Goal: Task Accomplishment & Management: Manage account settings

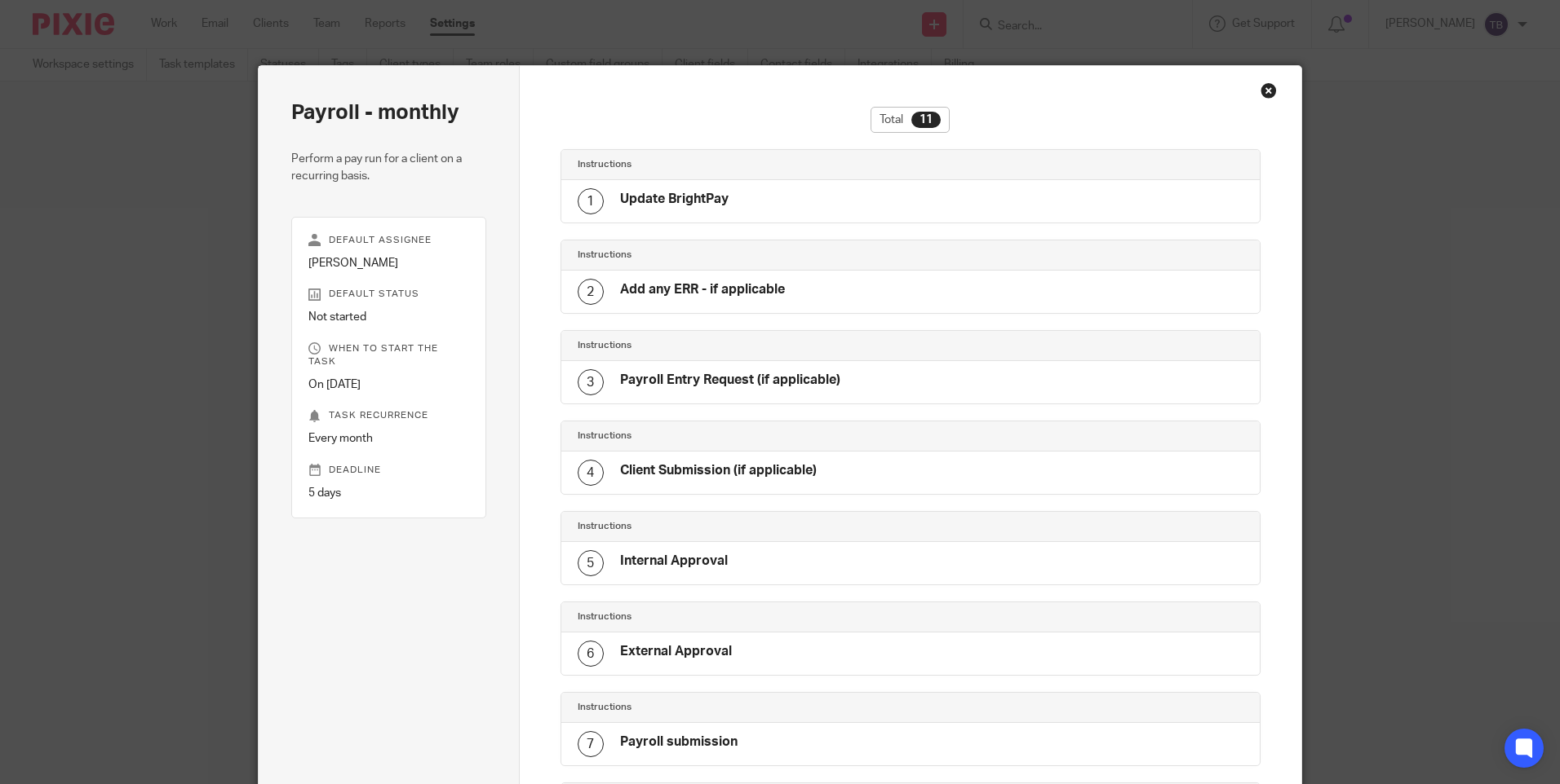
scroll to position [102, 0]
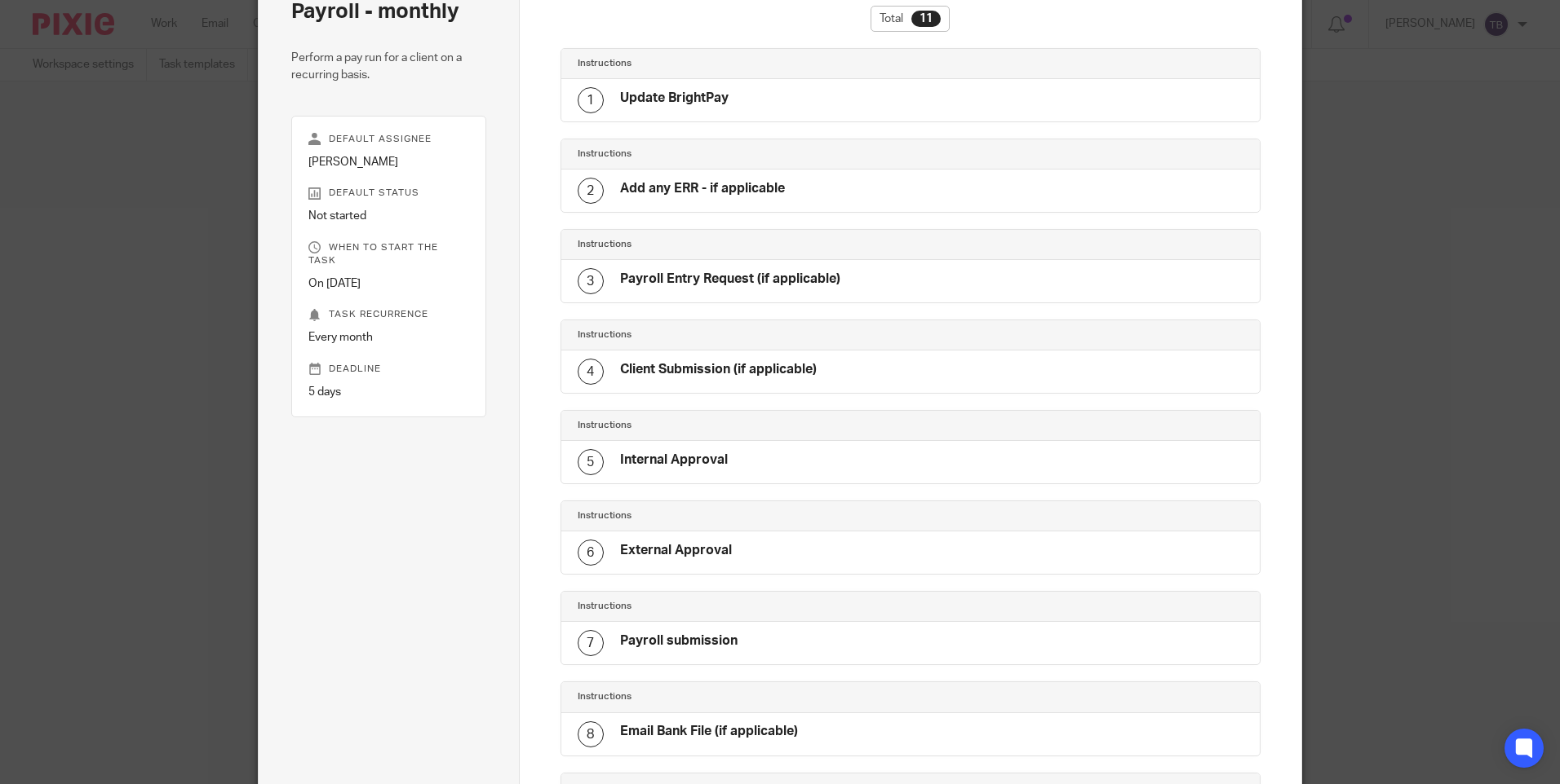
click at [773, 92] on div "1 Update BrightPay" at bounding box center [911, 100] width 699 height 43
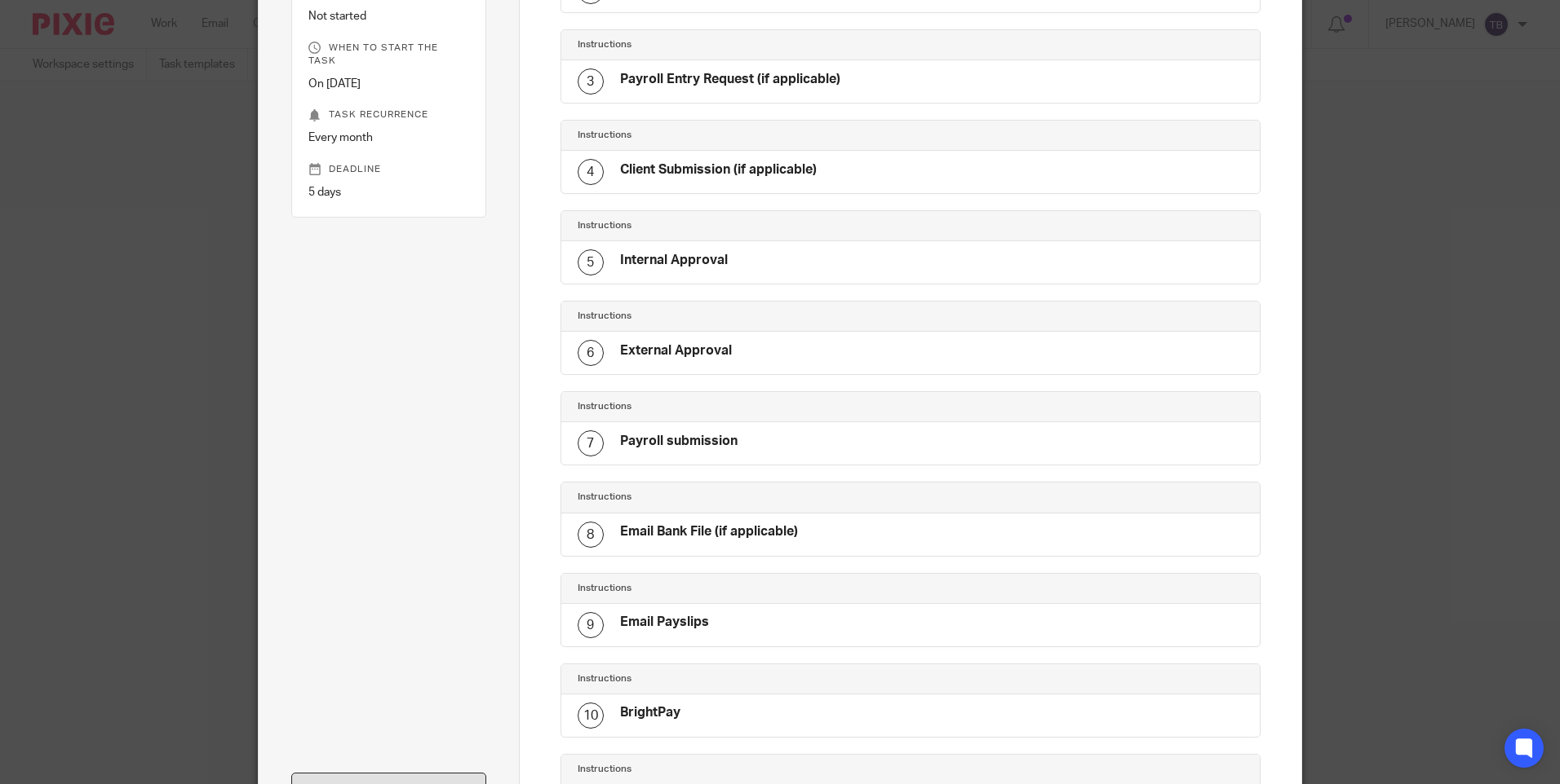
scroll to position [427, 0]
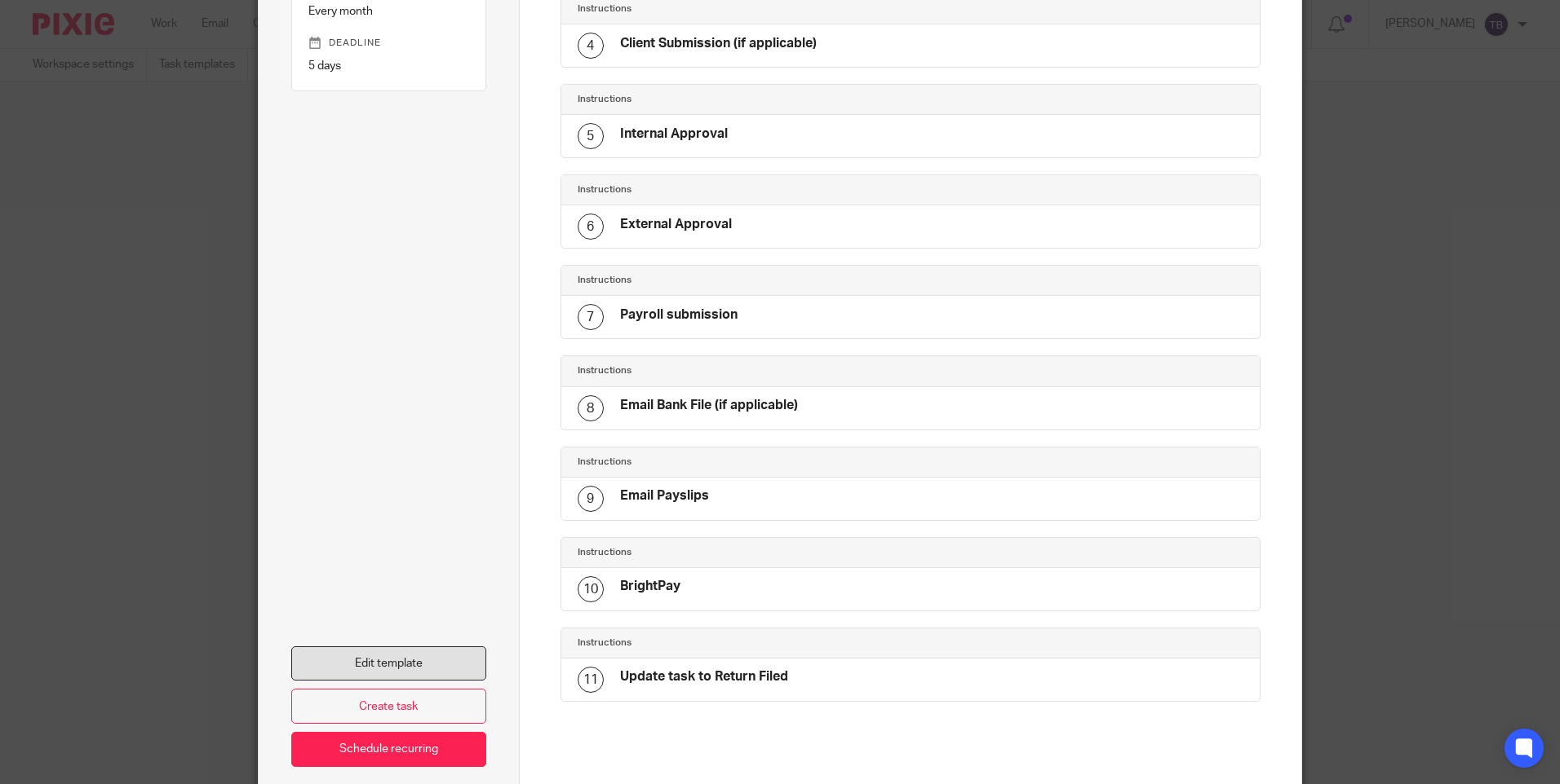
click at [451, 647] on link "Edit template" at bounding box center [388, 663] width 195 height 35
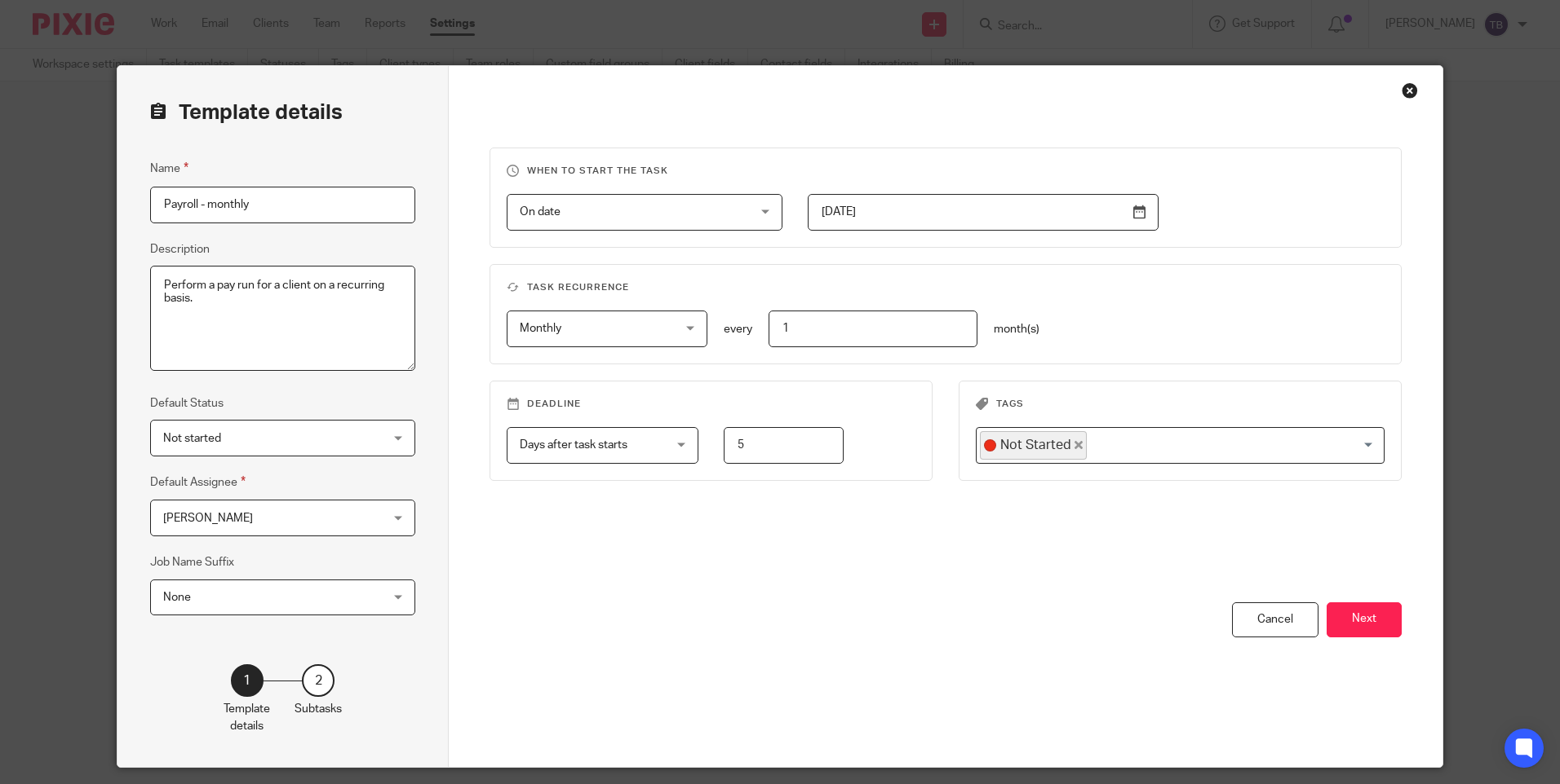
click at [1362, 599] on div "When to start the task On date On date Disable On date Week day Month day On cl…" at bounding box center [945, 375] width 912 height 455
click at [1355, 610] on button "Next" at bounding box center [1363, 620] width 75 height 35
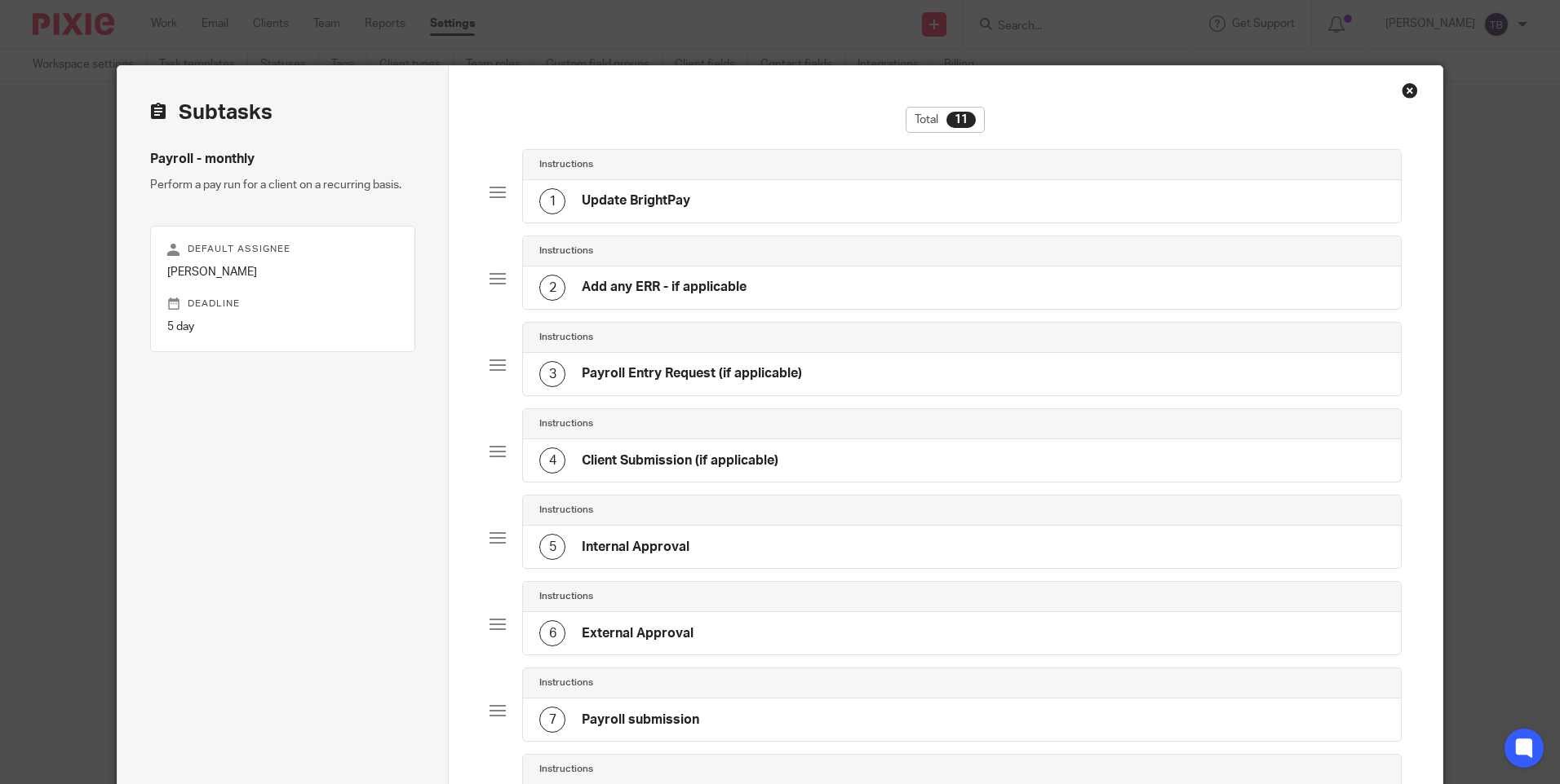
click at [766, 213] on div "1 Update BrightPay" at bounding box center [962, 201] width 877 height 43
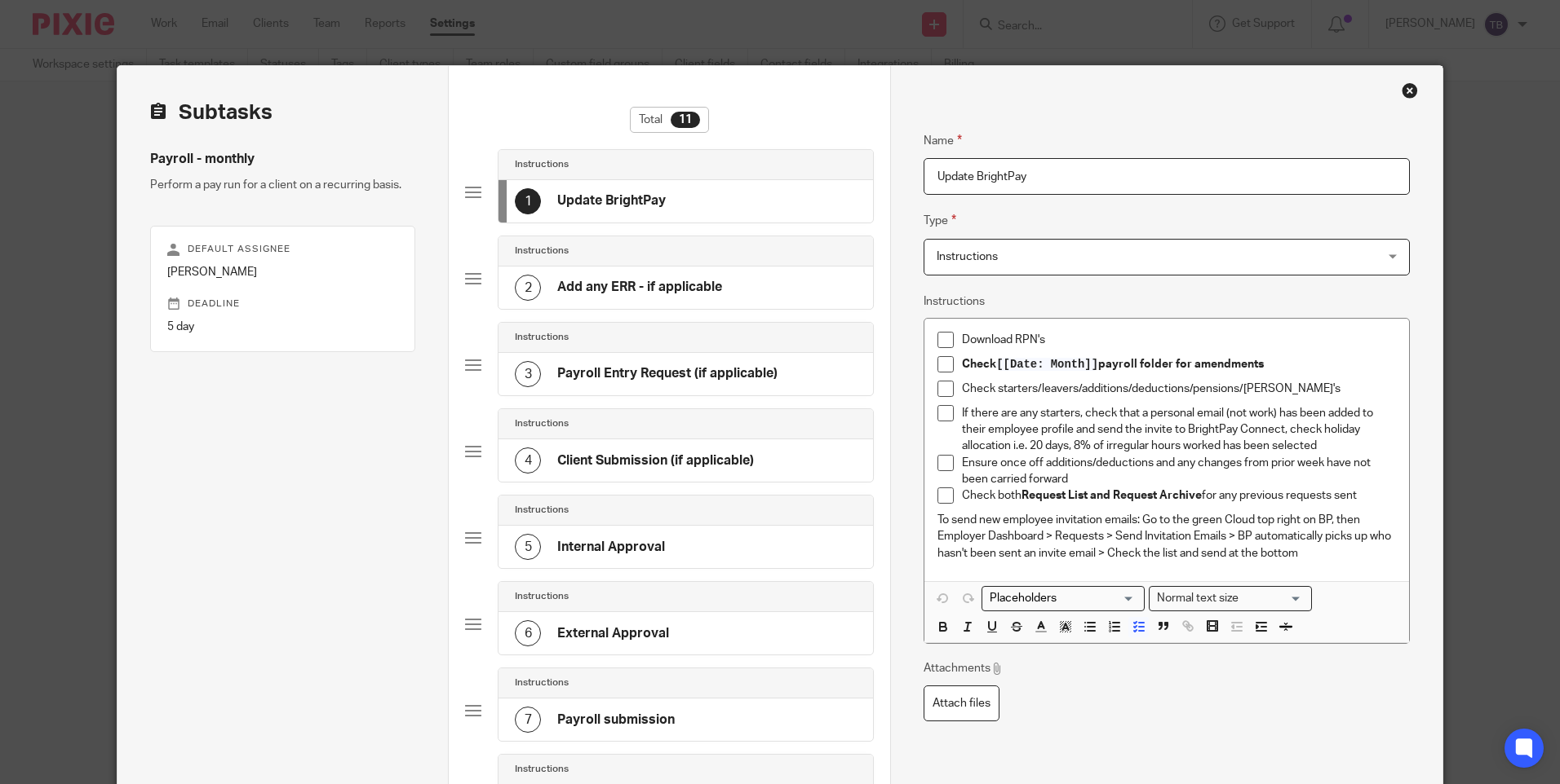
click at [1347, 551] on p "To send new employee invitation emails: Go to the green Cloud top right on BP, …" at bounding box center [1166, 537] width 458 height 49
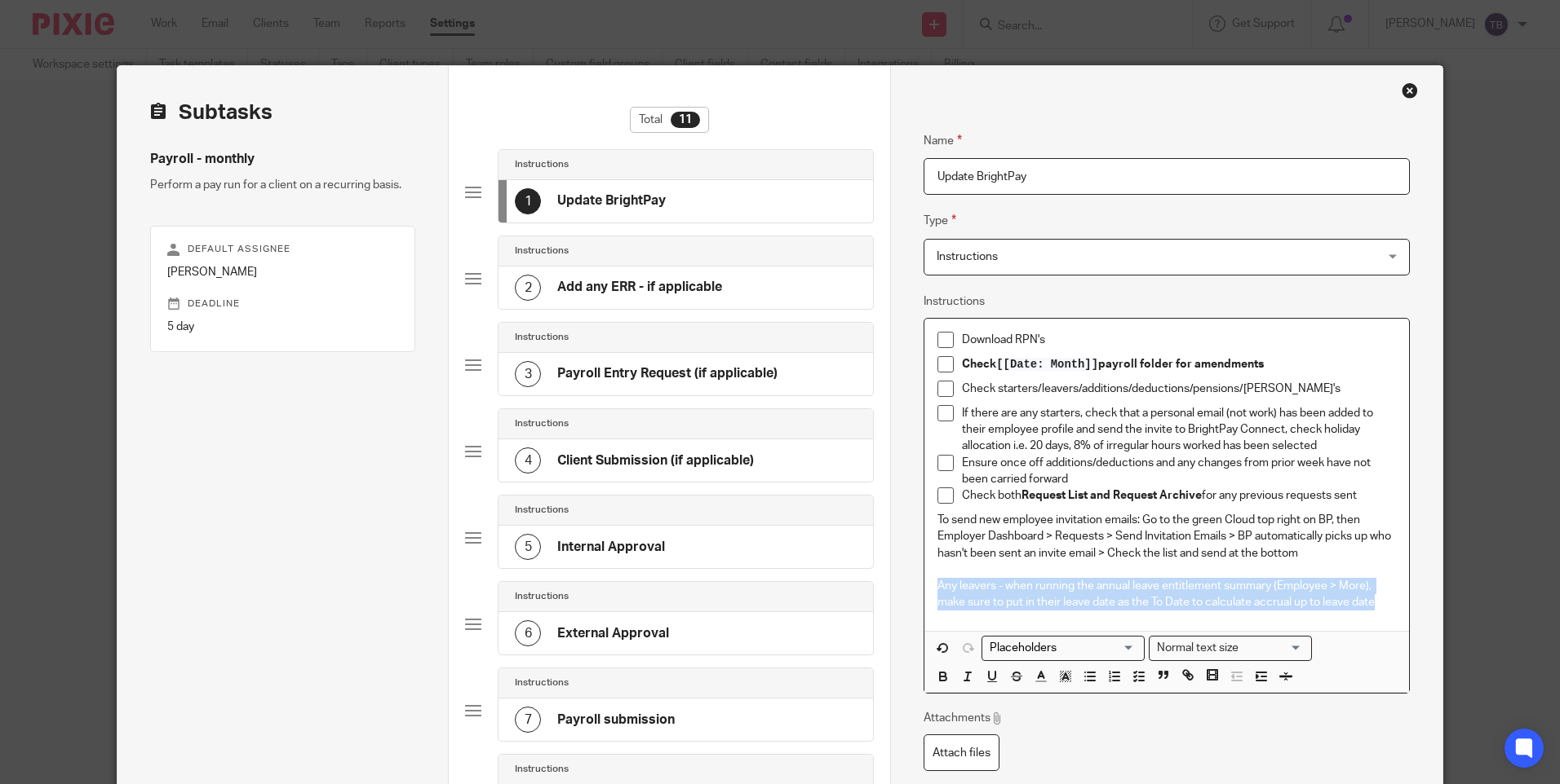
drag, startPoint x: 1372, startPoint y: 609, endPoint x: 904, endPoint y: 585, distance: 468.6
click at [904, 585] on div "Name Update BrightPay Type Instructions Instructions Instructions Document sign…" at bounding box center [1165, 657] width 552 height 1182
copy p "Any leavers - when running the annual leave entitlement summary (Employee > Mor…"
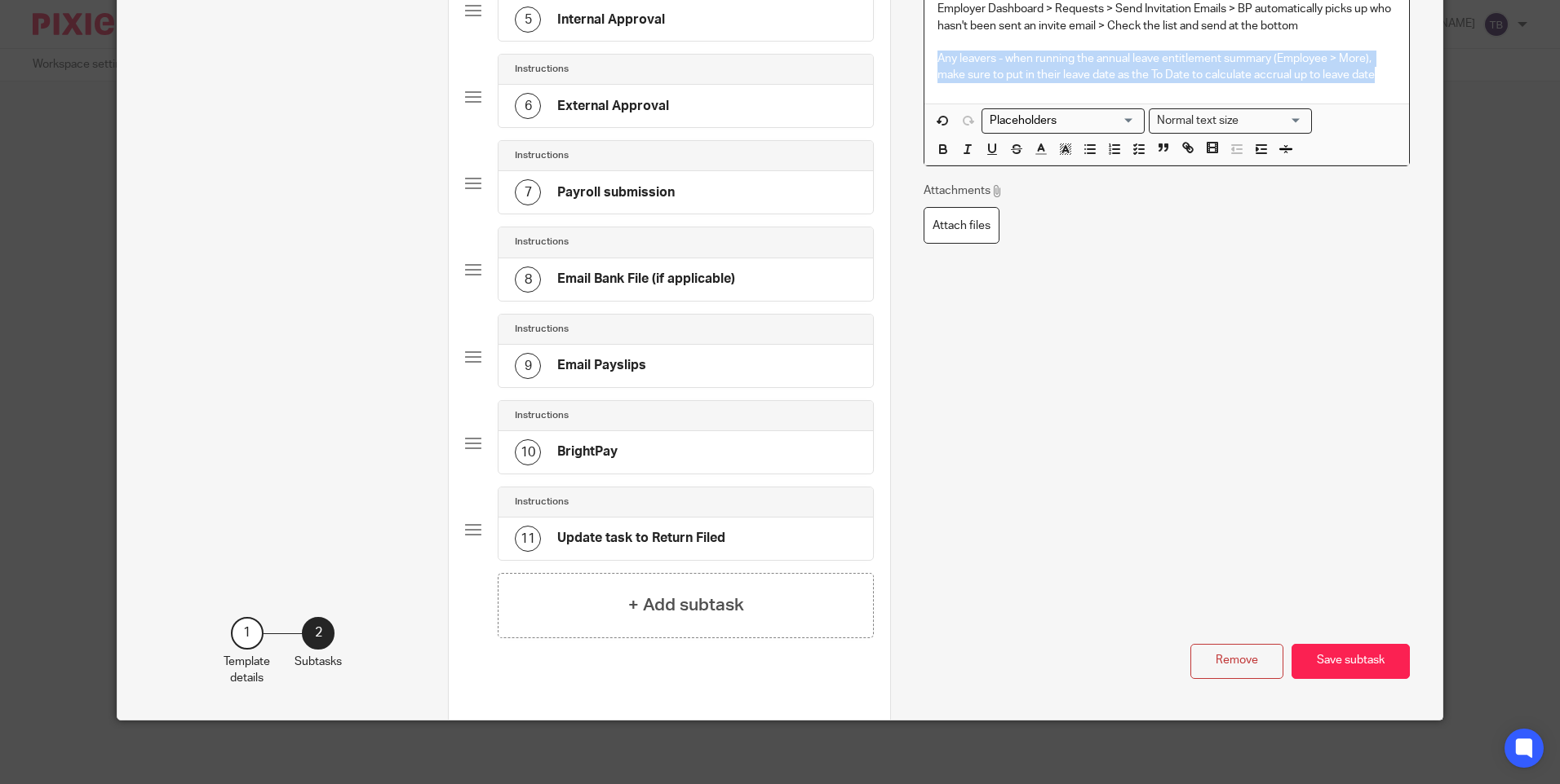
scroll to position [530, 0]
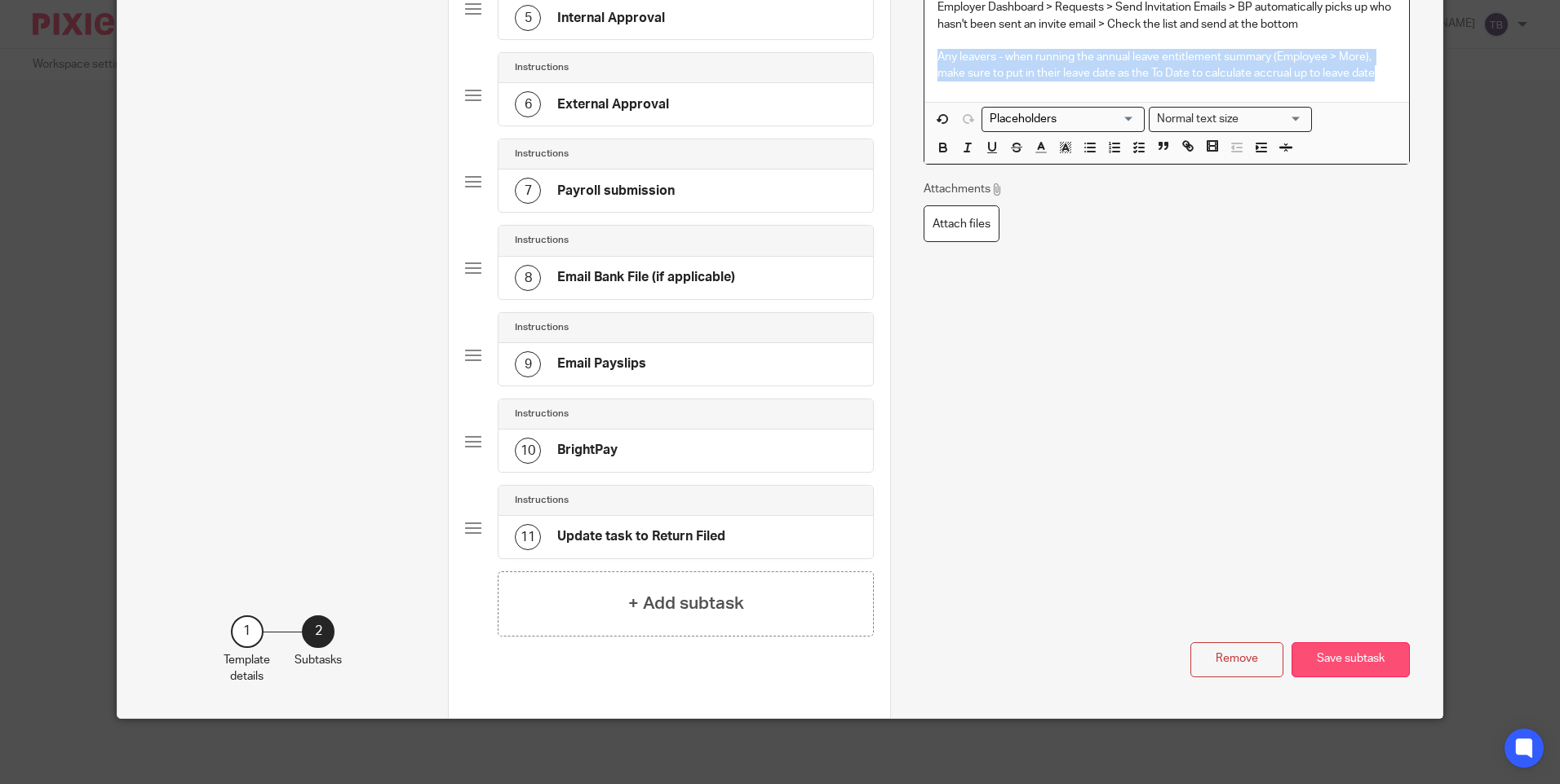
click at [1348, 663] on button "Save subtask" at bounding box center [1350, 660] width 119 height 35
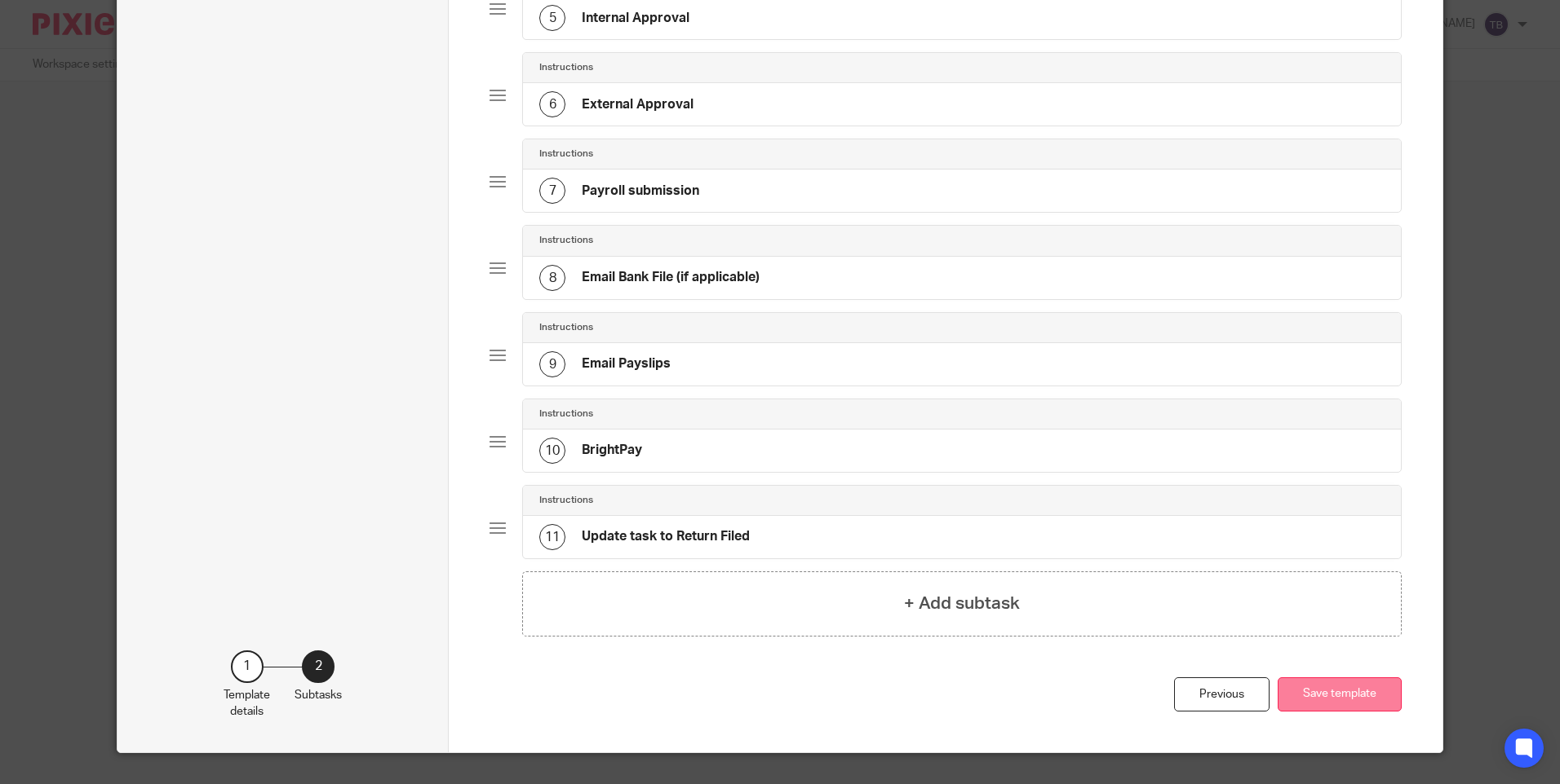
click at [1350, 681] on button "Save template" at bounding box center [1339, 695] width 124 height 35
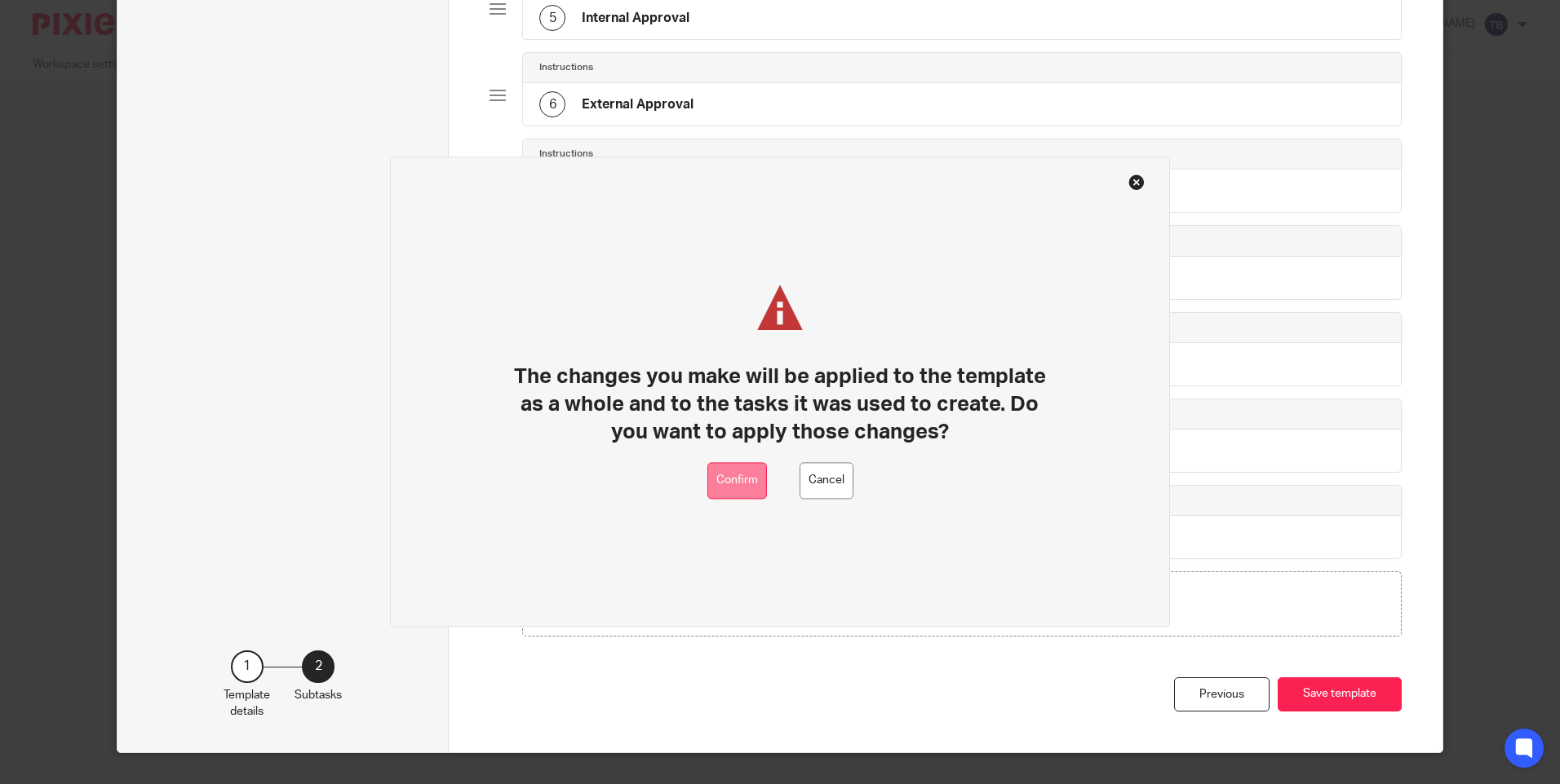
click at [731, 467] on button "Confirm" at bounding box center [737, 481] width 60 height 37
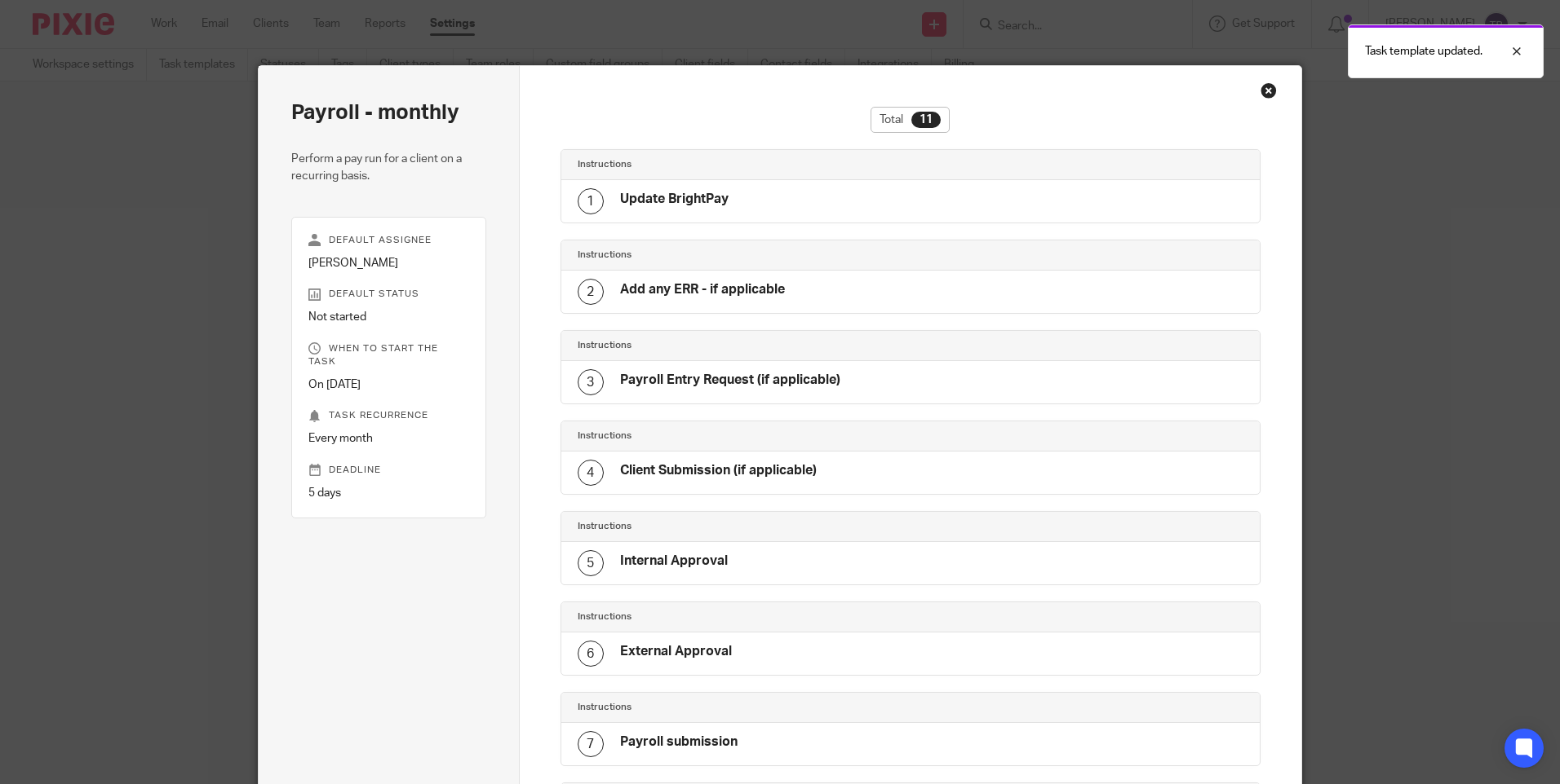
click at [1260, 93] on div "Close this dialog window" at bounding box center [1268, 90] width 16 height 16
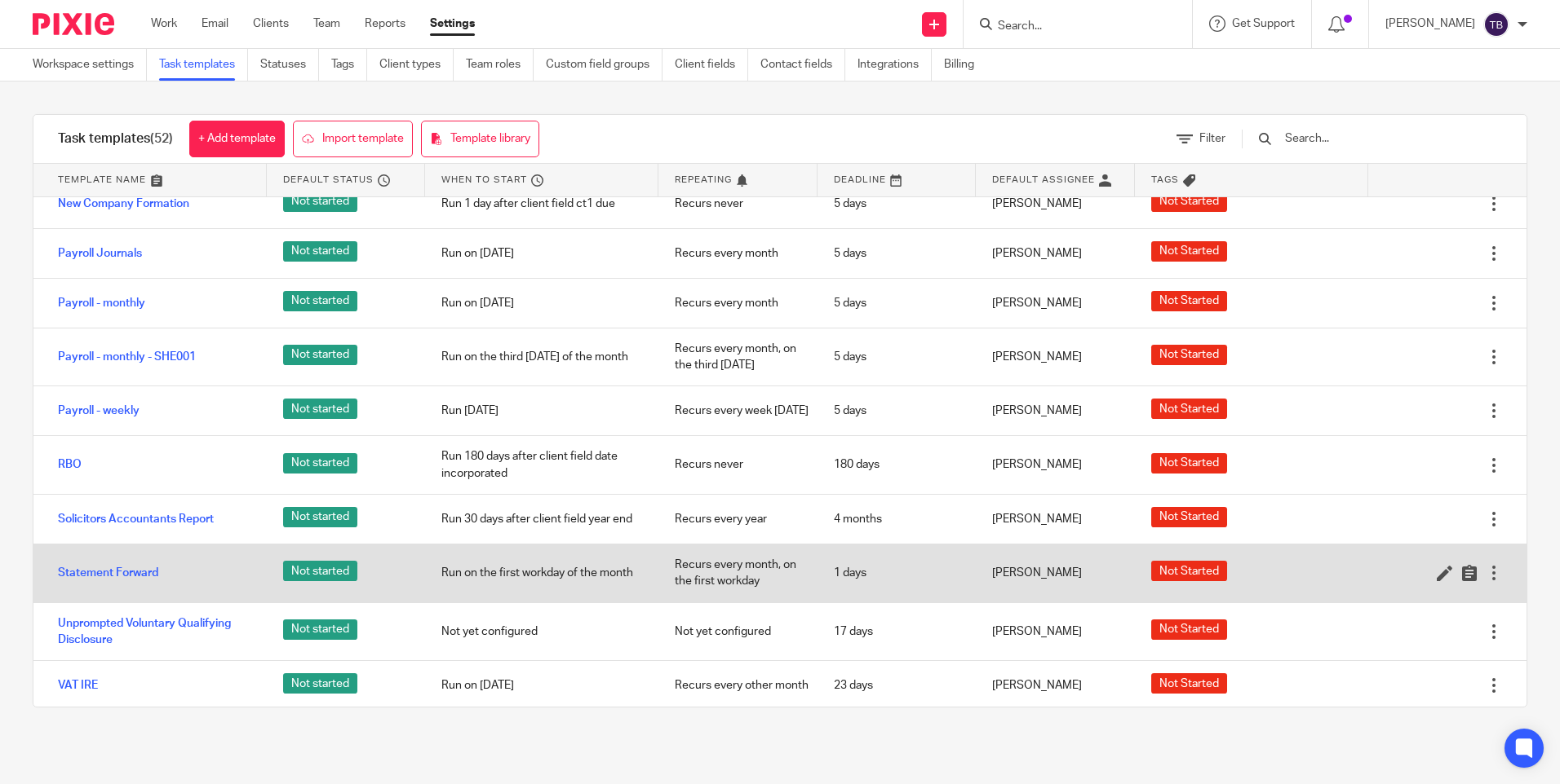
scroll to position [1631, 0]
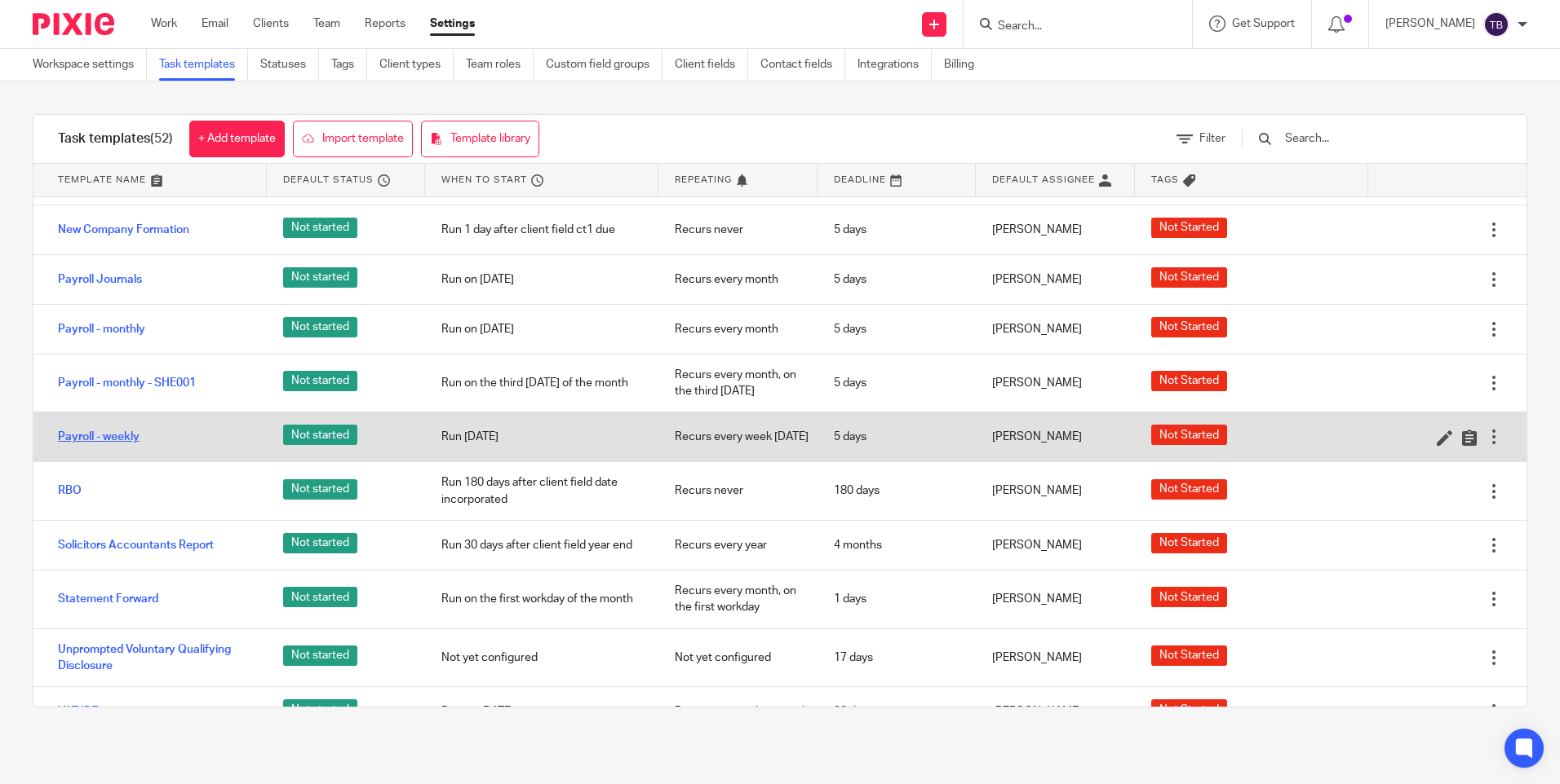
click at [112, 445] on link "Payroll - weekly" at bounding box center [99, 437] width 82 height 16
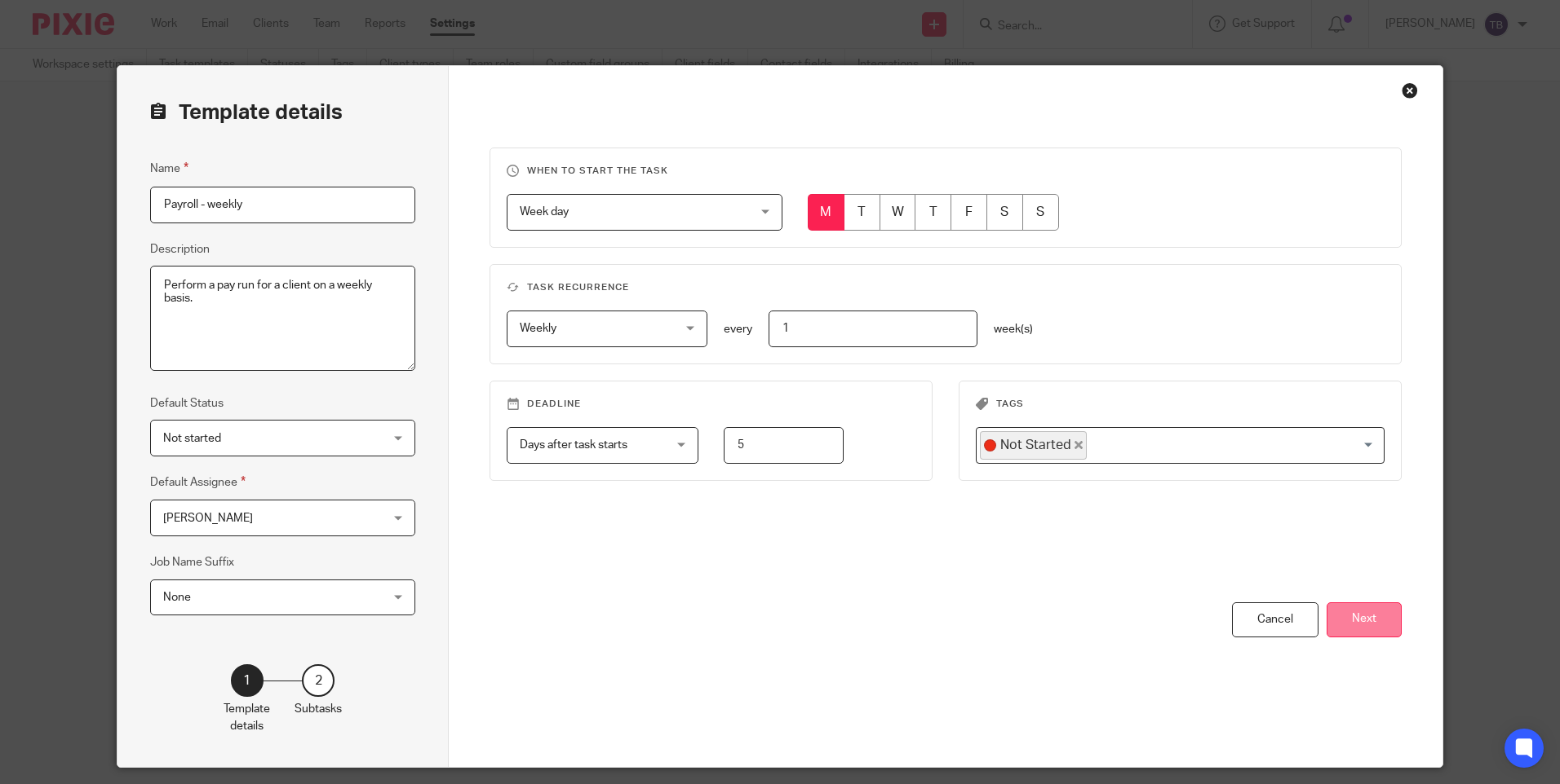
click at [1351, 619] on button "Next" at bounding box center [1363, 620] width 75 height 35
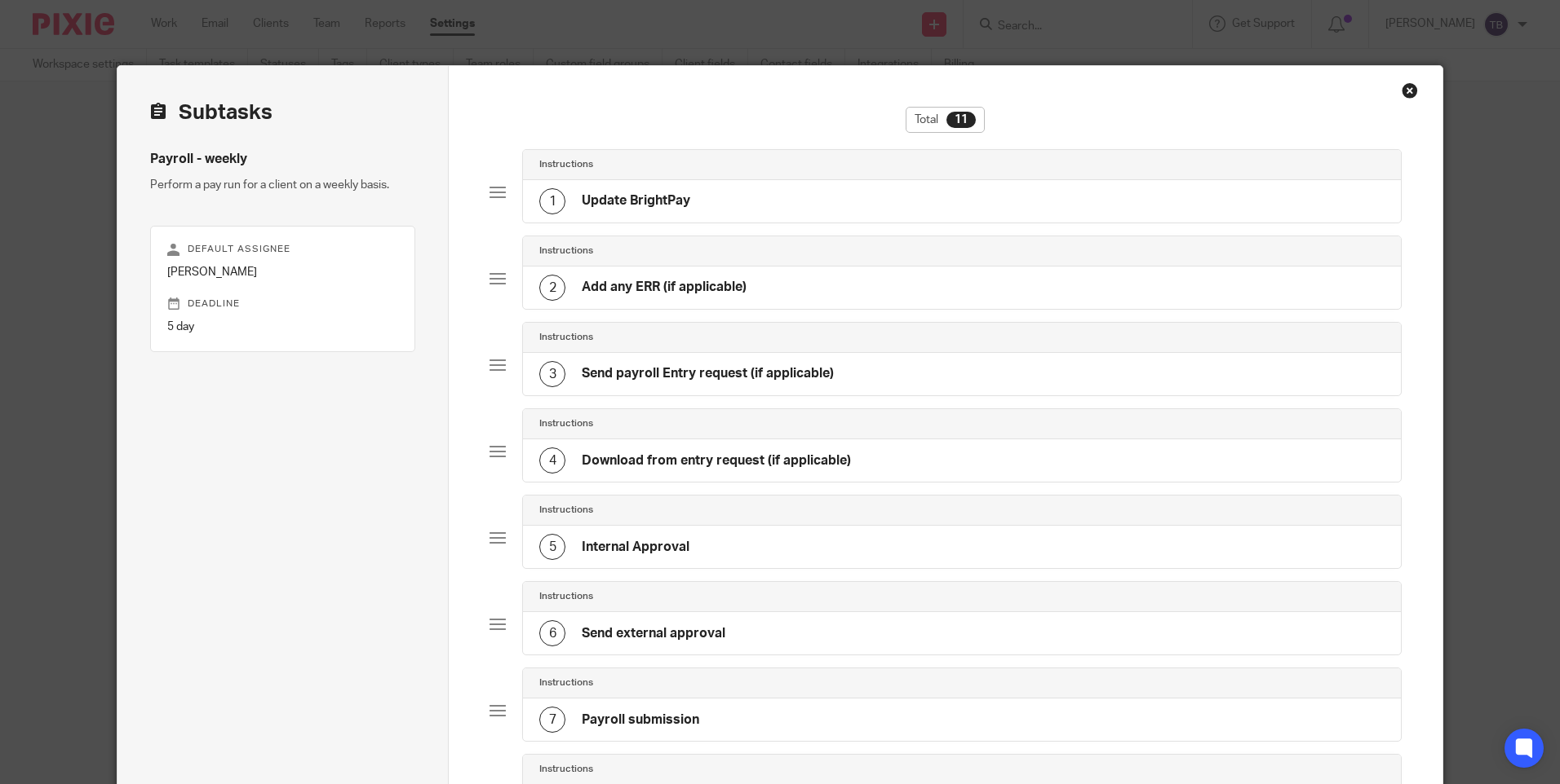
click at [736, 222] on div "1 Update BrightPay" at bounding box center [962, 201] width 877 height 43
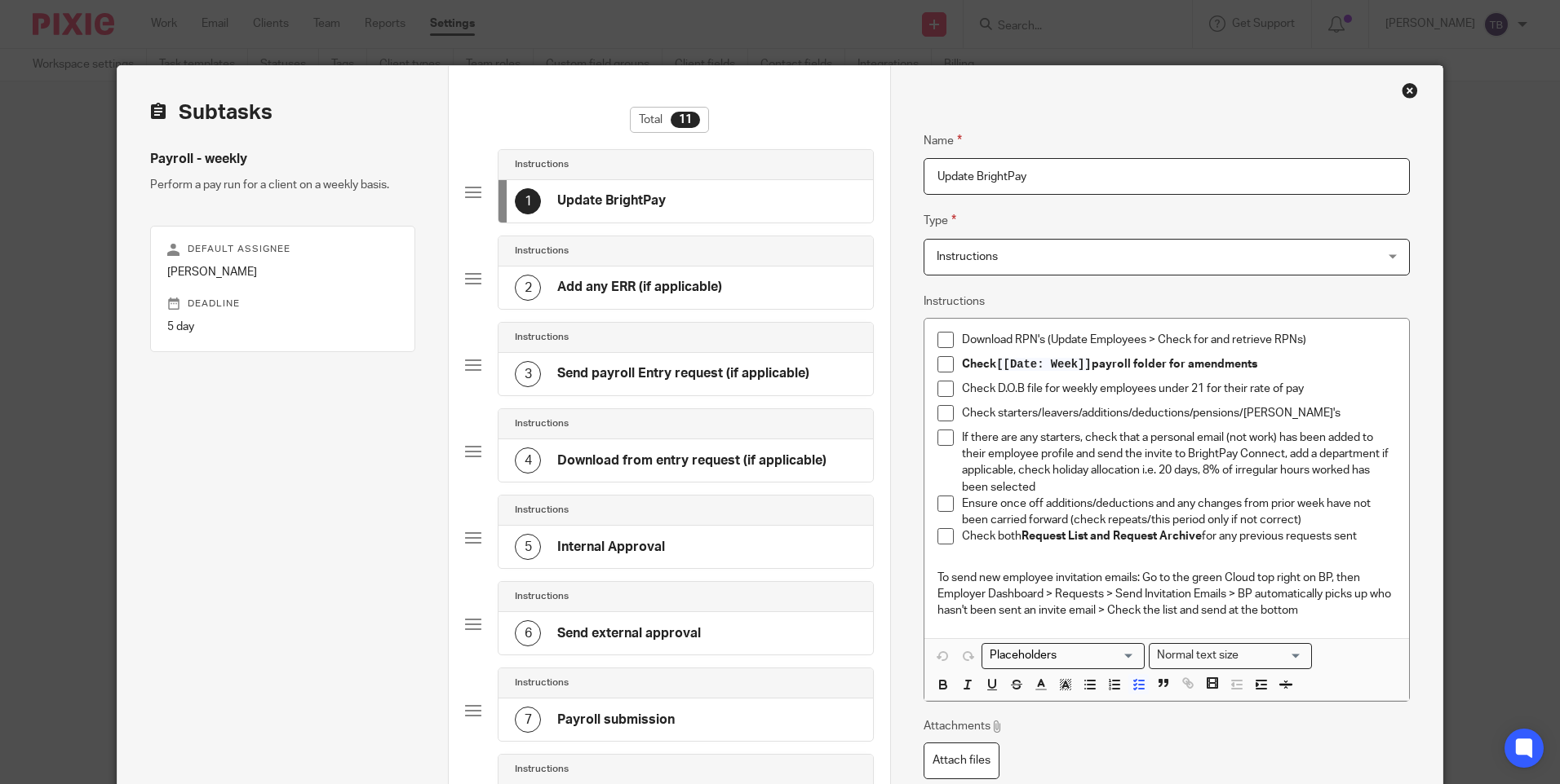
click at [1342, 613] on p "To send new employee invitation emails: Go to the green Cloud top right on BP, …" at bounding box center [1166, 595] width 458 height 49
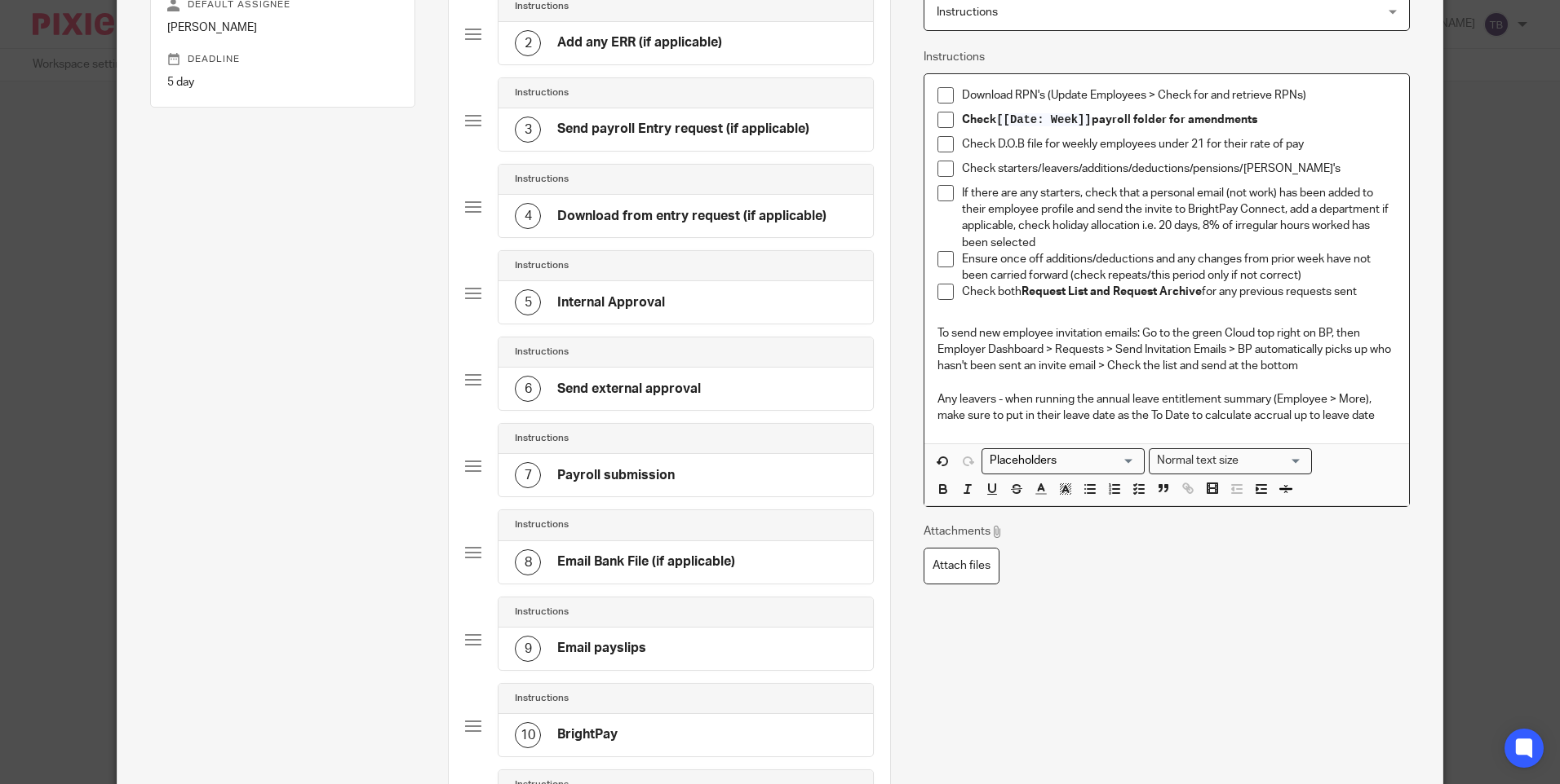
scroll to position [408, 0]
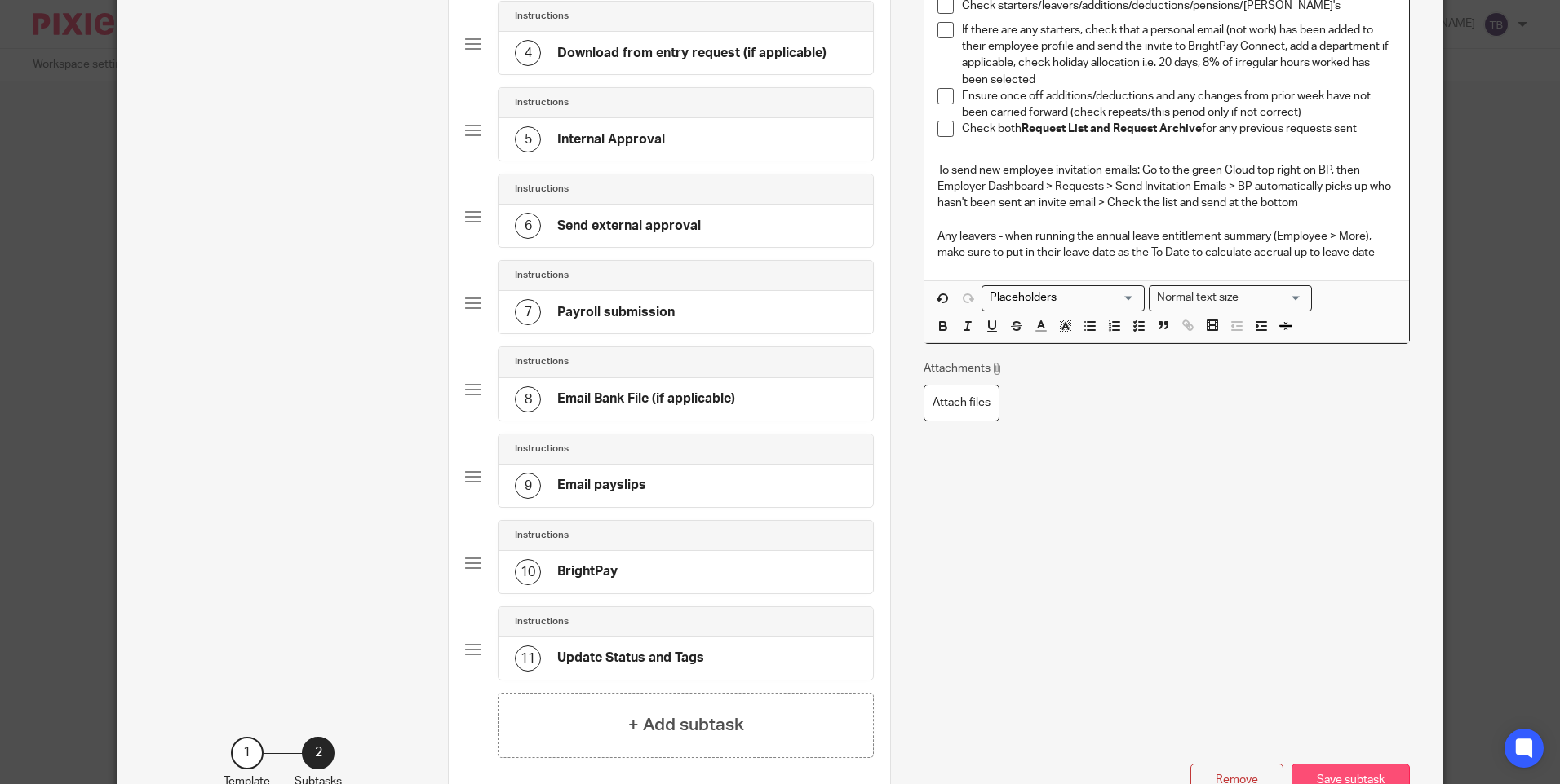
click at [1358, 771] on button "Save subtask" at bounding box center [1350, 781] width 119 height 35
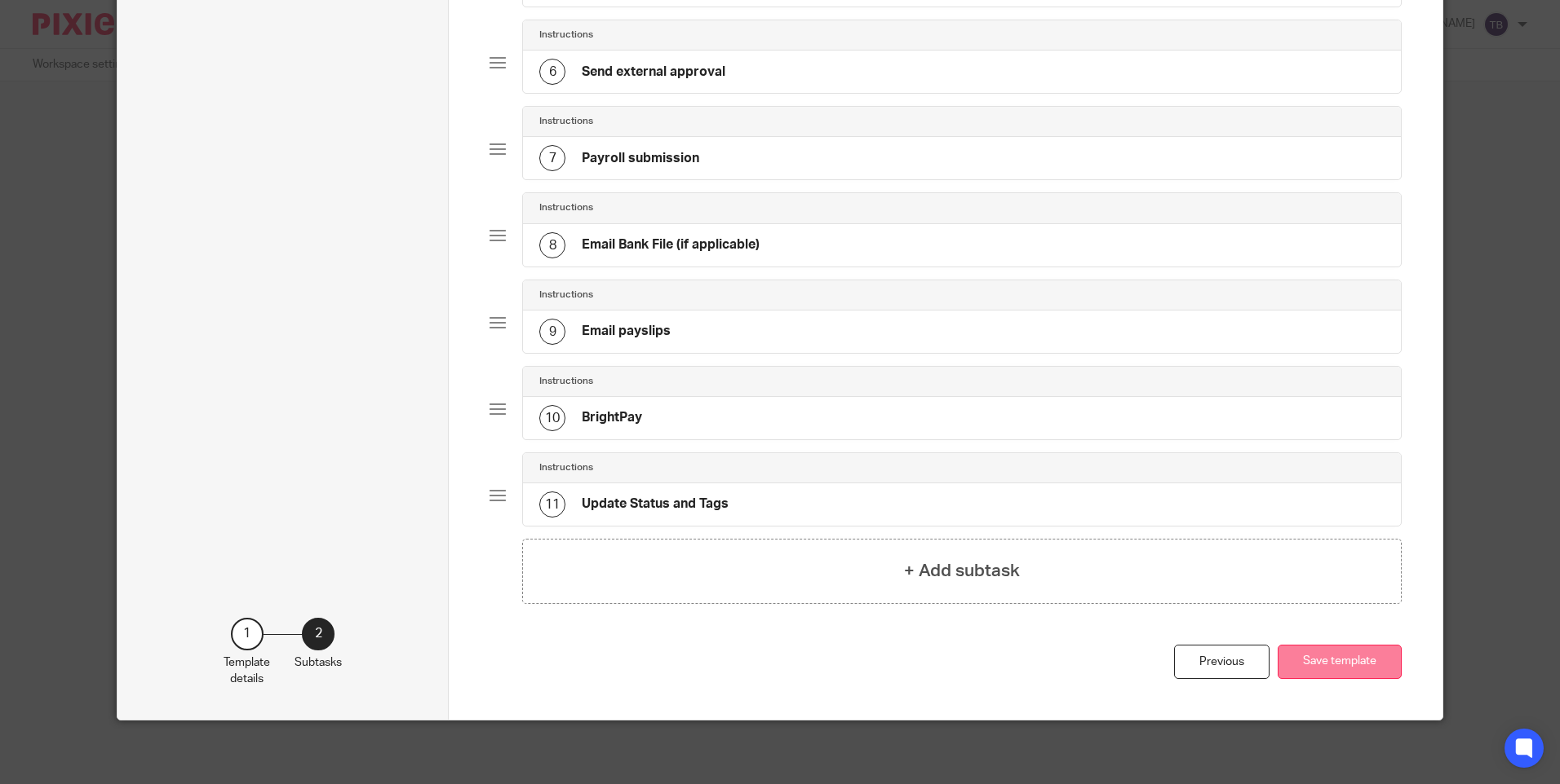
scroll to position [564, 0]
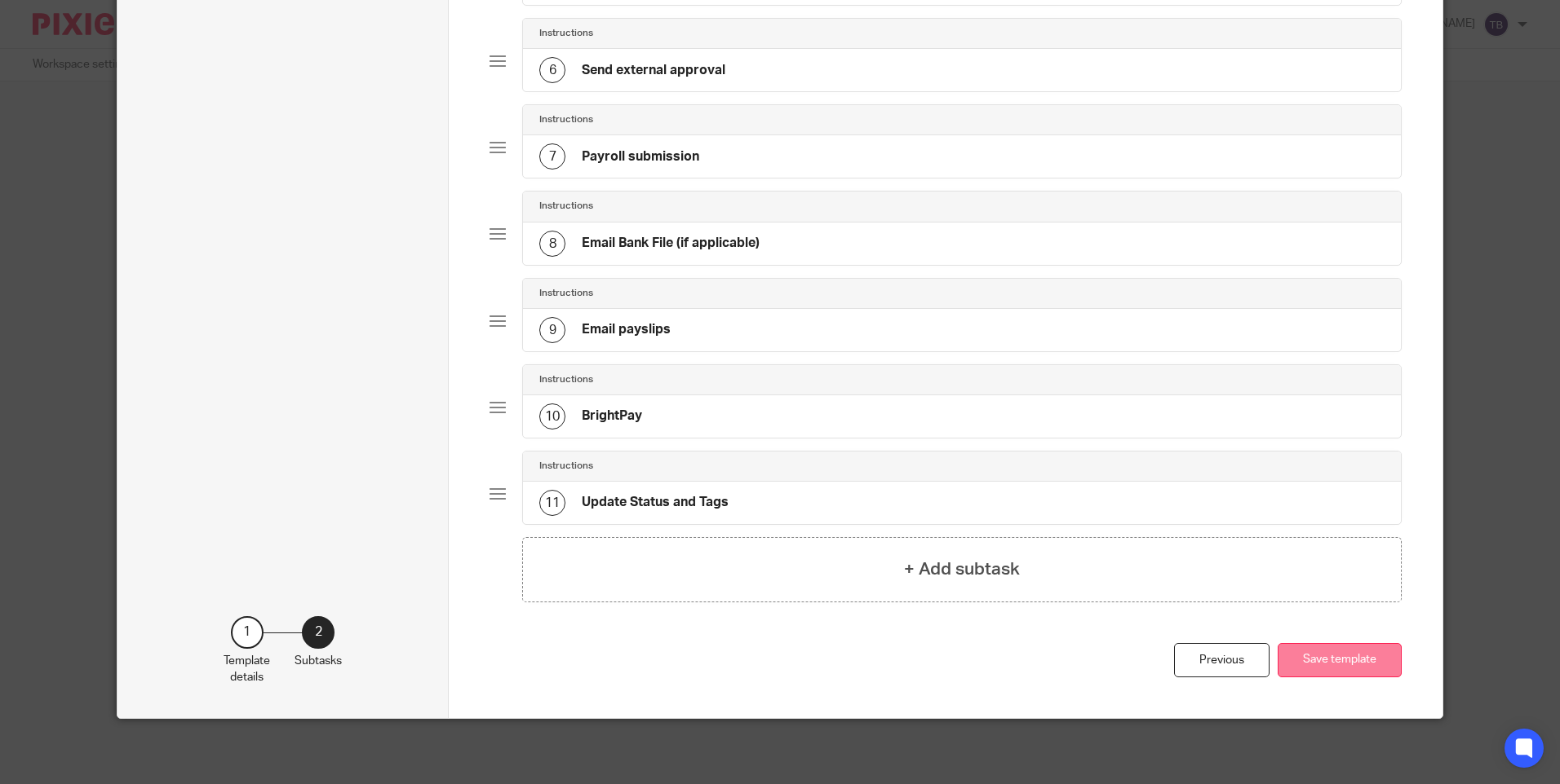
click at [1334, 662] on button "Save template" at bounding box center [1339, 661] width 124 height 35
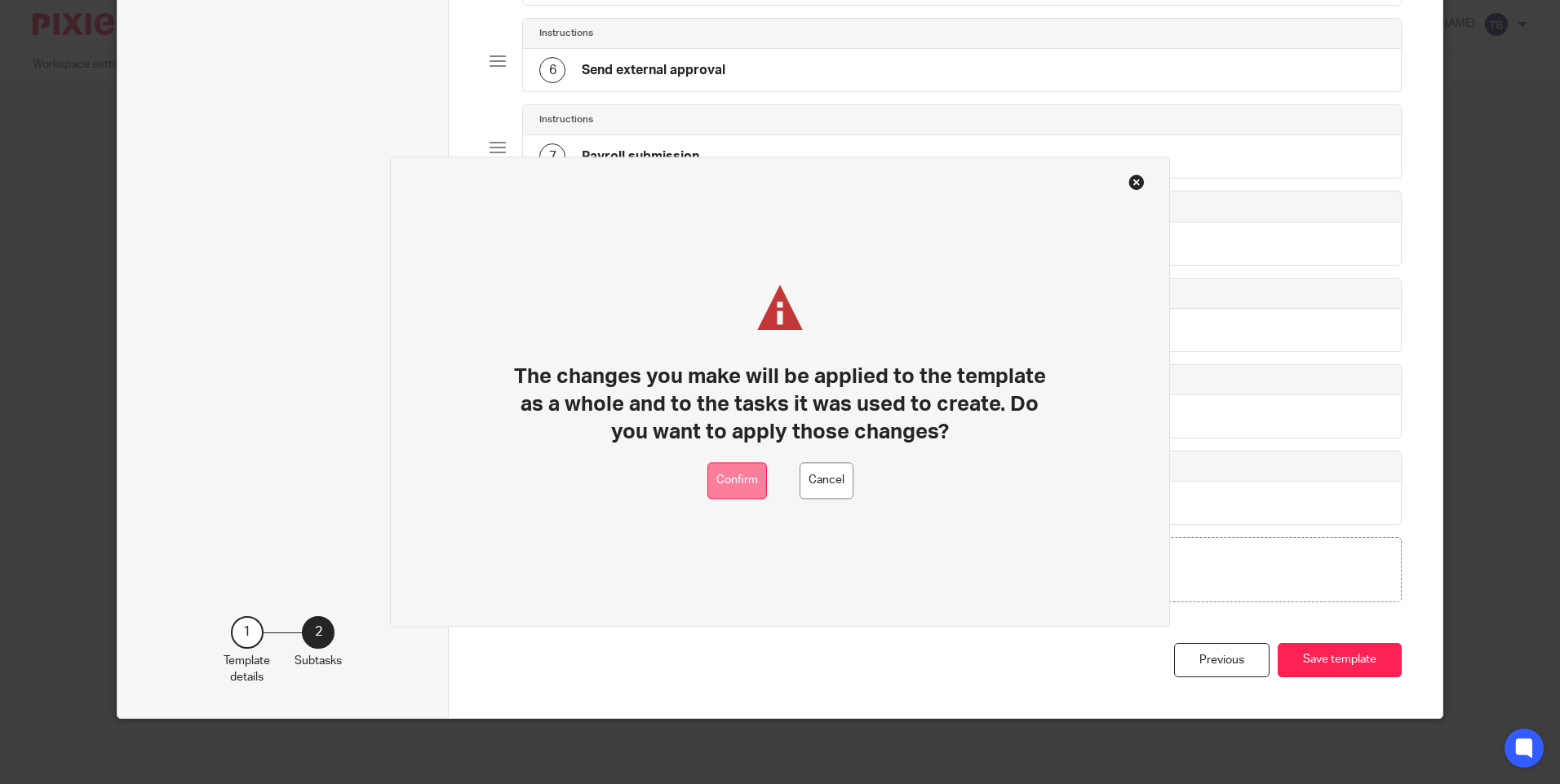
click at [733, 484] on button "Confirm" at bounding box center [737, 481] width 60 height 37
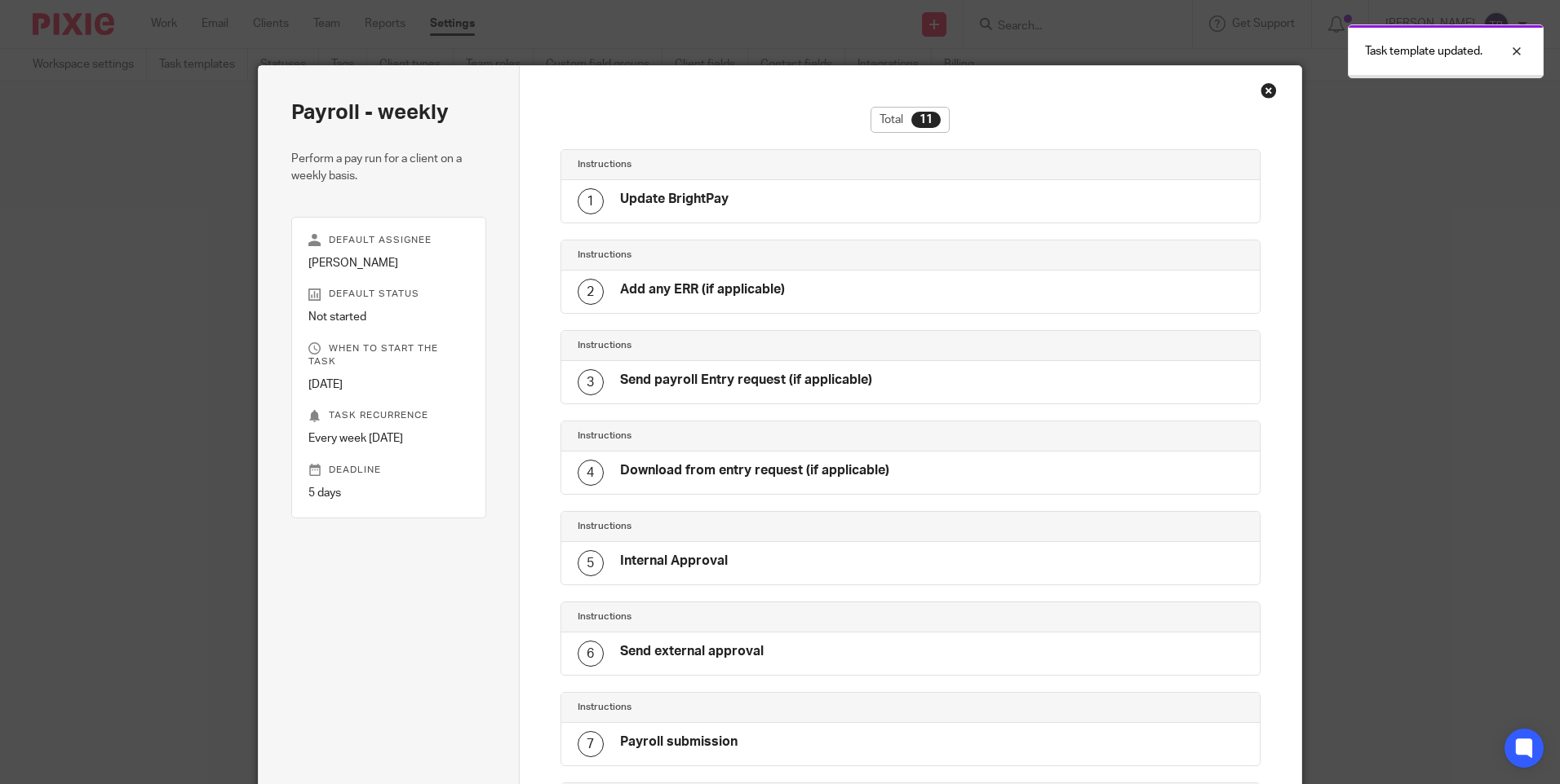
scroll to position [509, 0]
